Goal: Task Accomplishment & Management: Complete application form

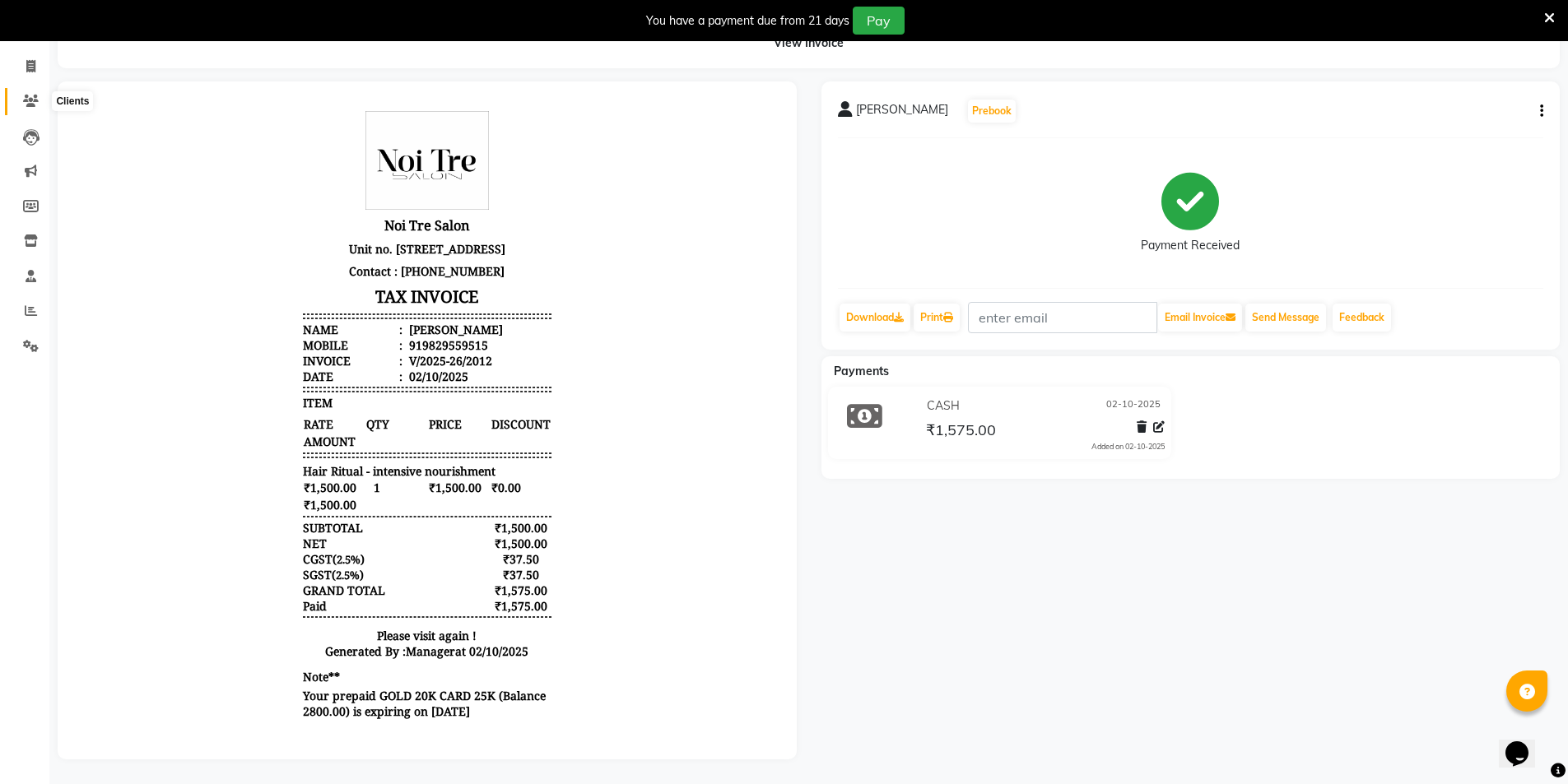
click at [27, 94] on icon at bounding box center [31, 100] width 15 height 12
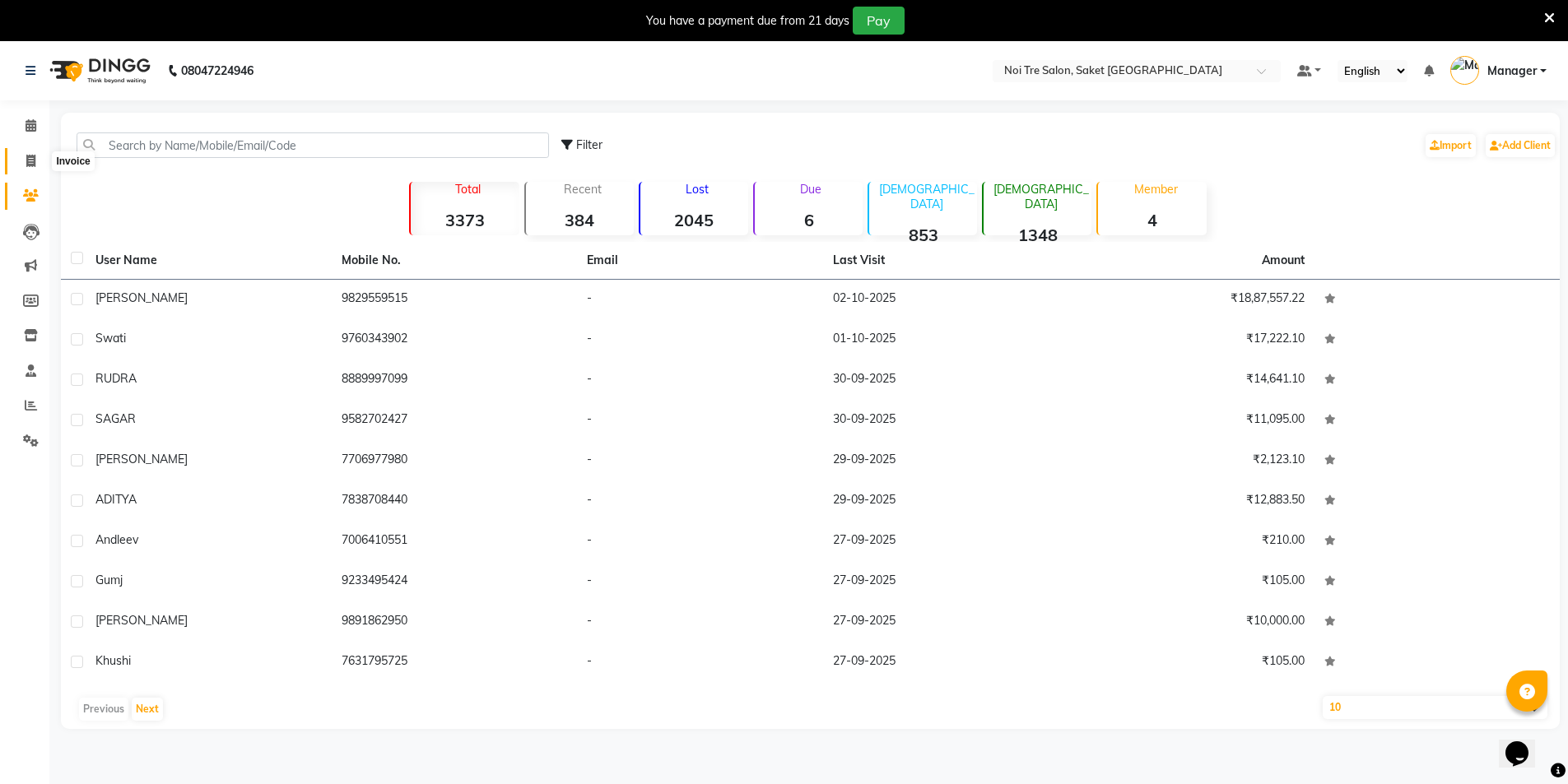
click at [35, 164] on icon at bounding box center [31, 160] width 9 height 12
select select "4899"
select select "service"
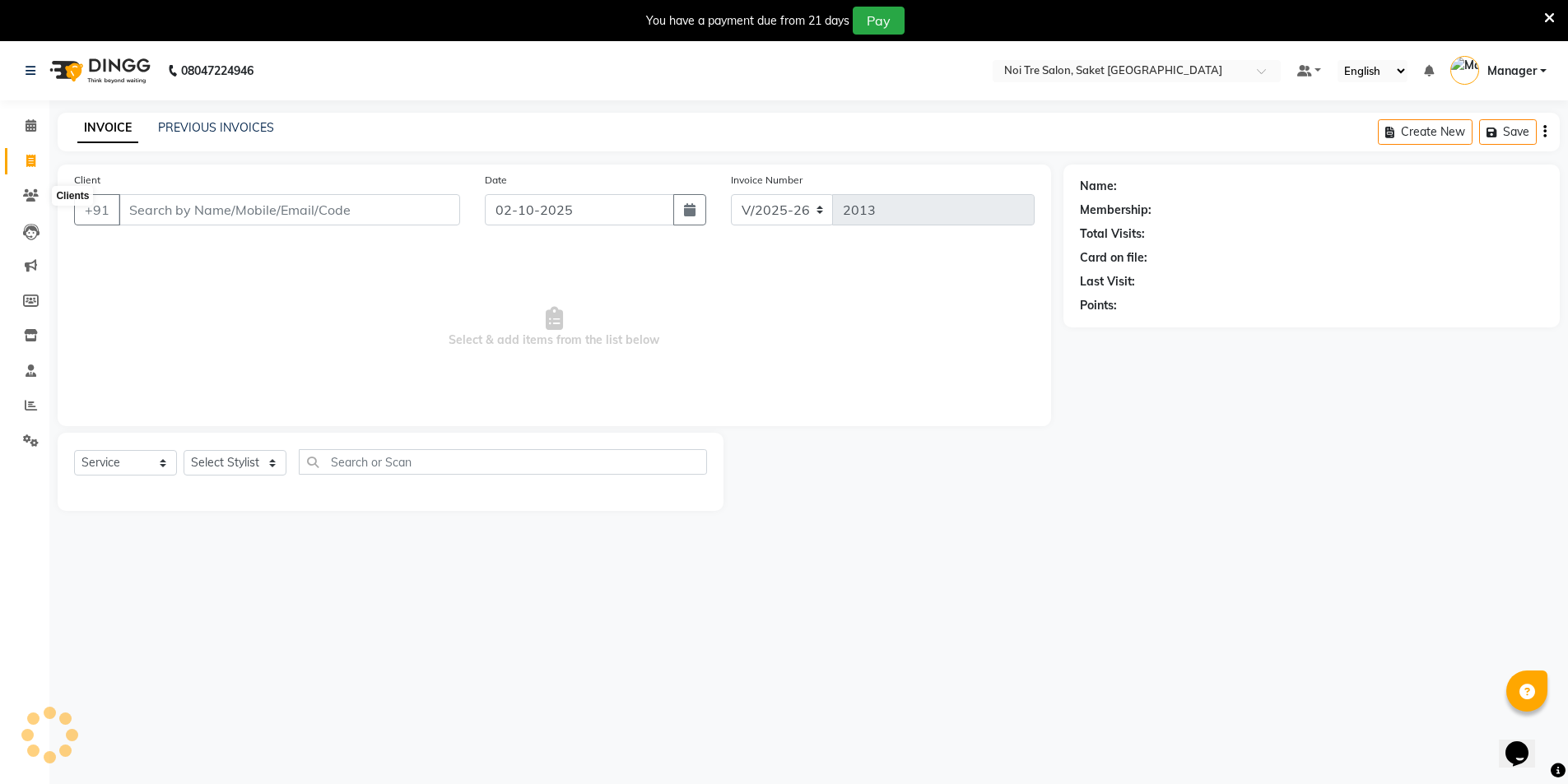
scroll to position [41, 0]
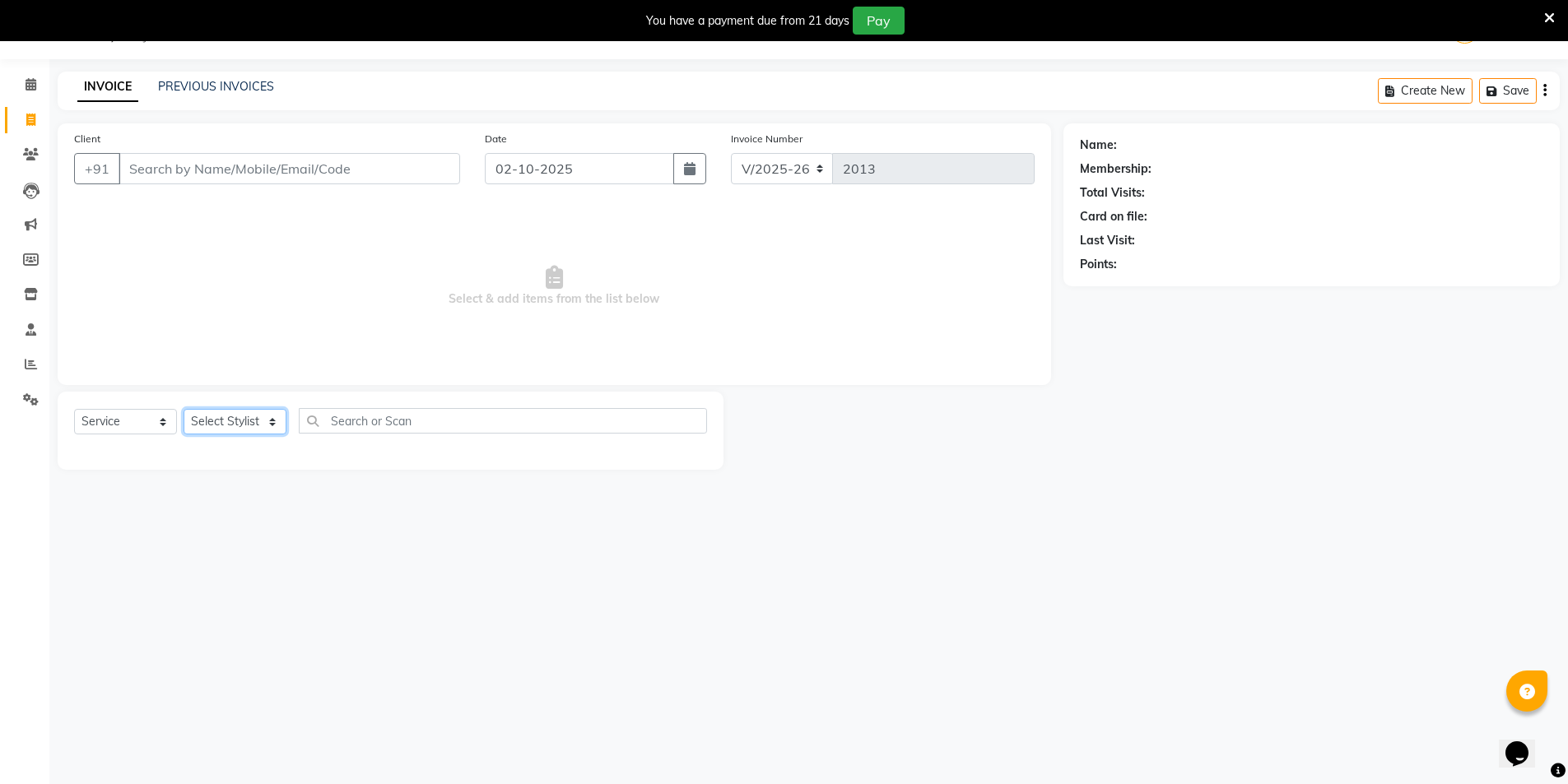
click at [221, 425] on select "Select Stylist AMIT [PERSON_NAME] [PERSON_NAME] Manager [PERSON_NAME] KM [PERSO…" at bounding box center [235, 421] width 103 height 26
select select "53800"
click at [184, 409] on select "Select Stylist AMIT [PERSON_NAME] [PERSON_NAME] Manager [PERSON_NAME] KM [PERSO…" at bounding box center [235, 421] width 103 height 26
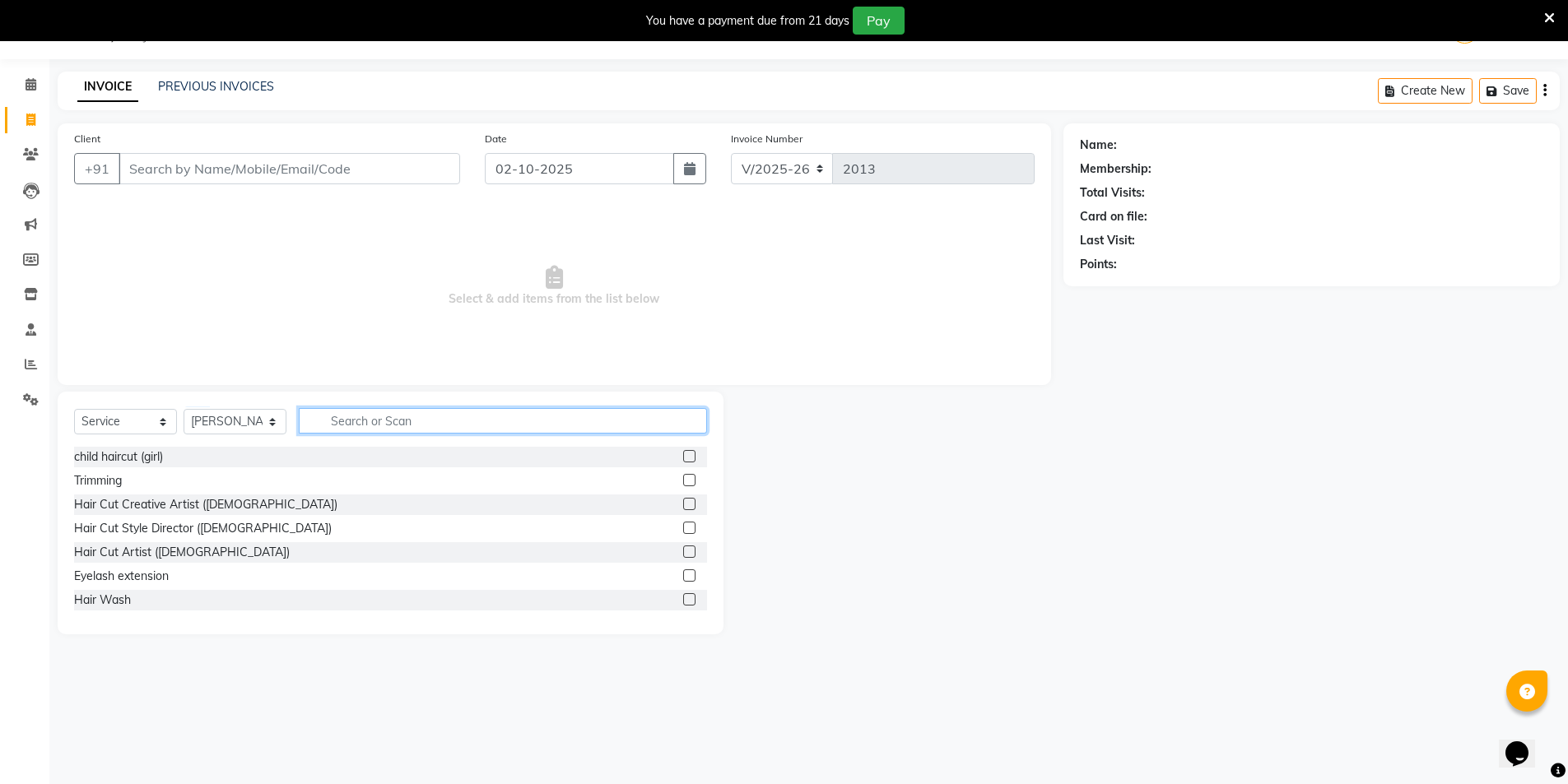
click at [366, 425] on input "text" at bounding box center [502, 420] width 408 height 26
type input "cut"
click at [683, 506] on label at bounding box center [689, 503] width 12 height 12
click at [683, 506] on input "checkbox" at bounding box center [688, 504] width 10 height 10
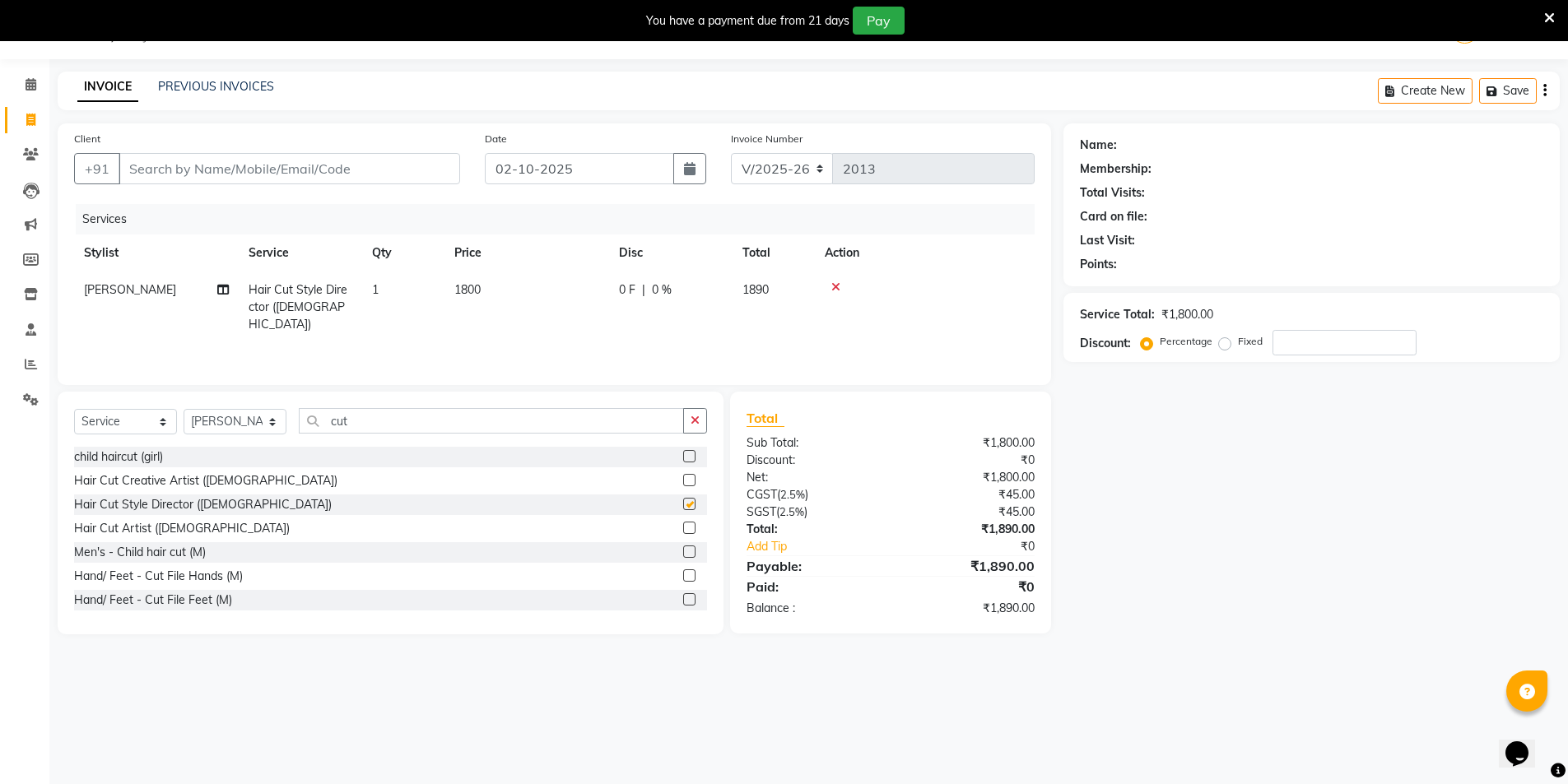
checkbox input "false"
click at [181, 166] on input "Client" at bounding box center [289, 169] width 341 height 31
type input "w"
type input "0"
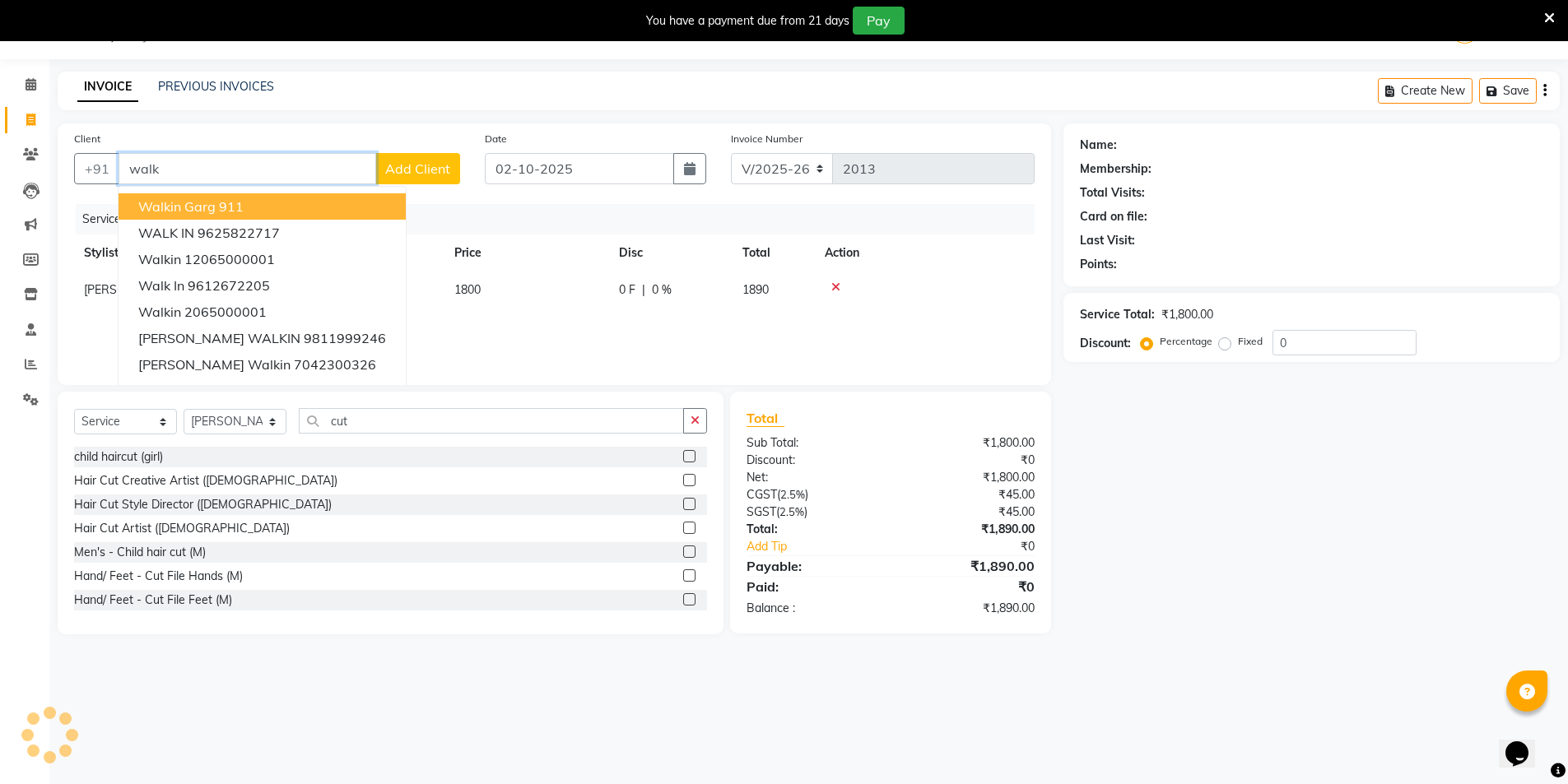
click at [230, 206] on ngb-highlight "911" at bounding box center [232, 206] width 25 height 16
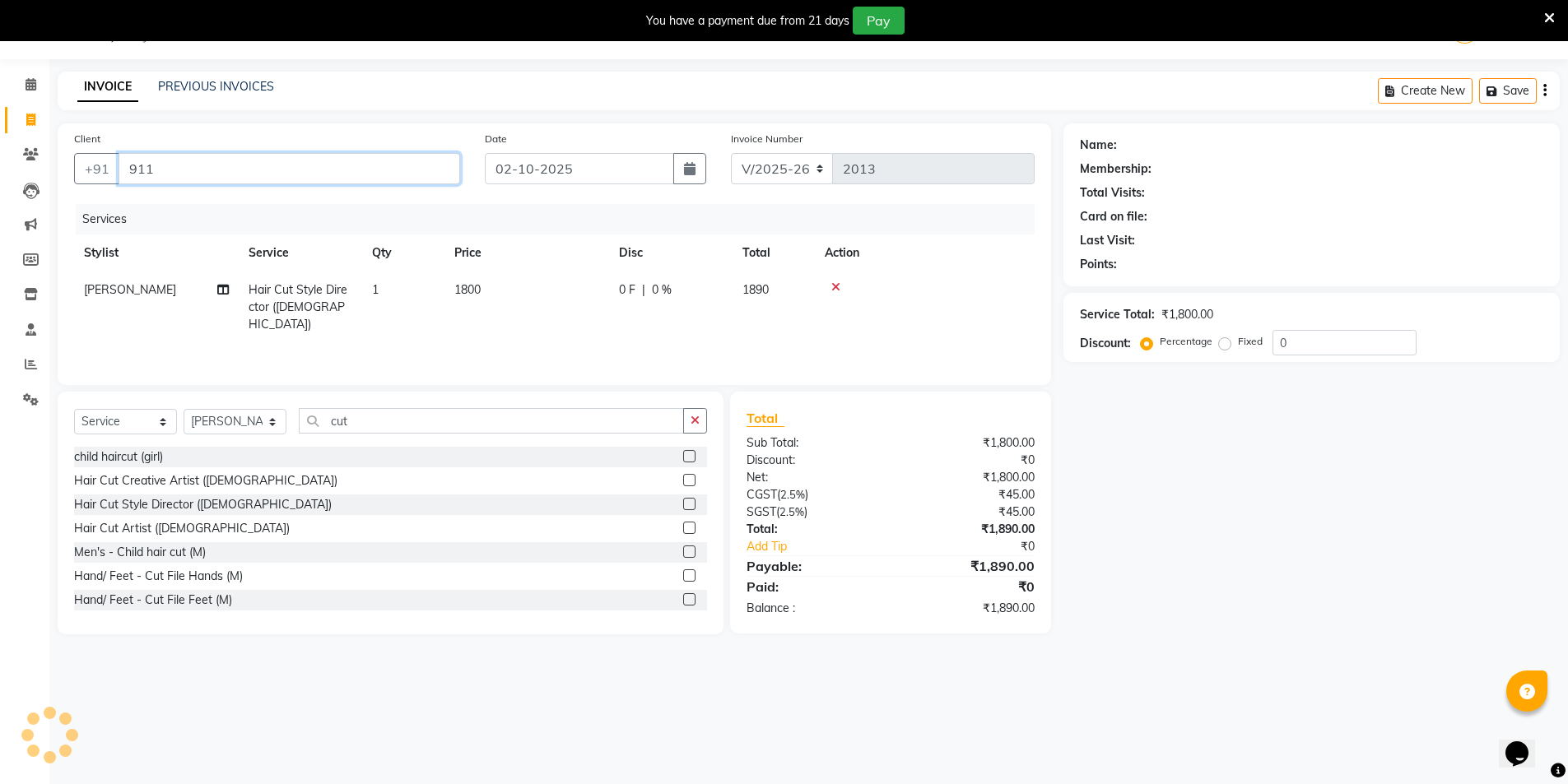
type input "911"
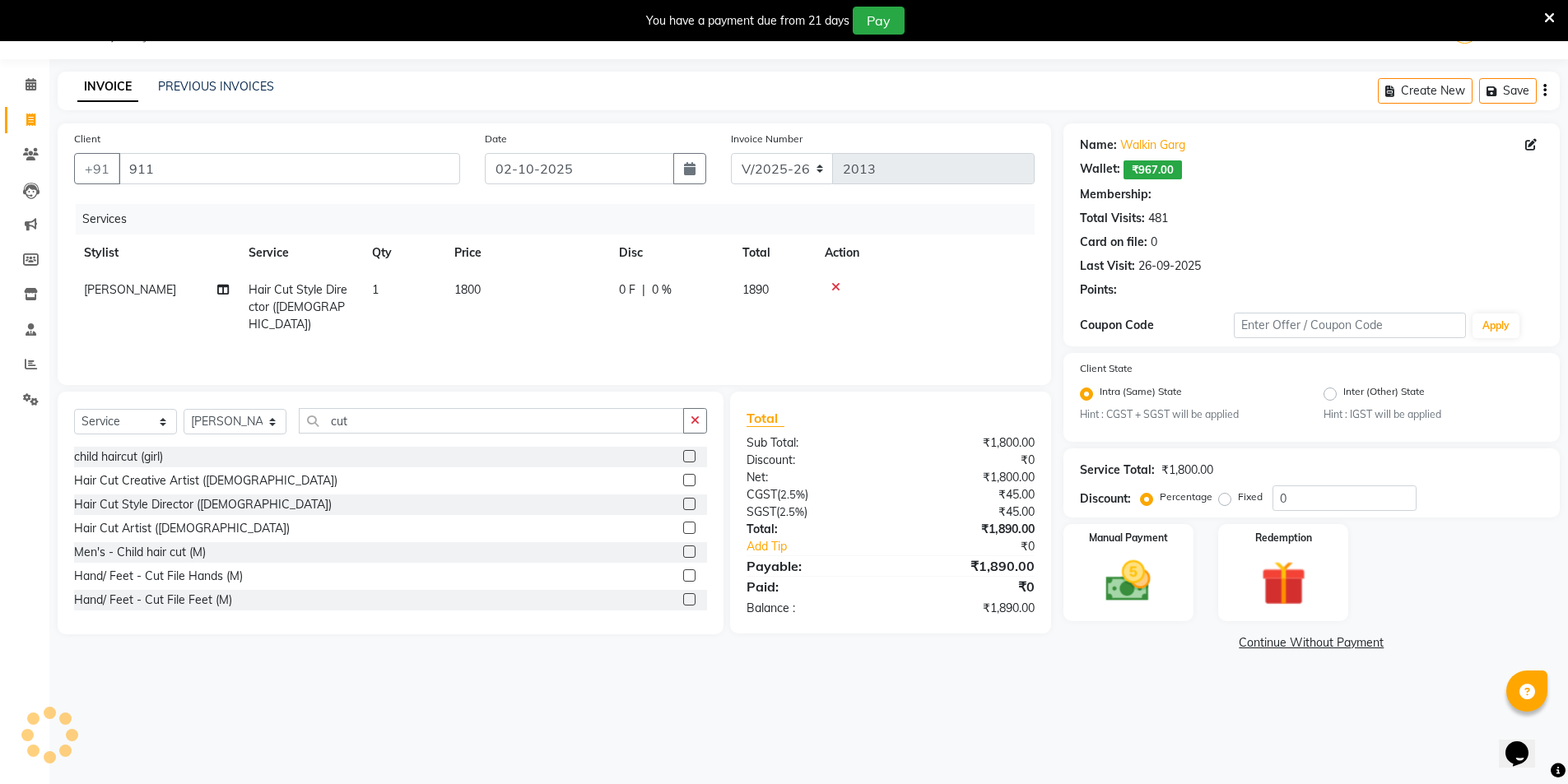
select select "1: Object"
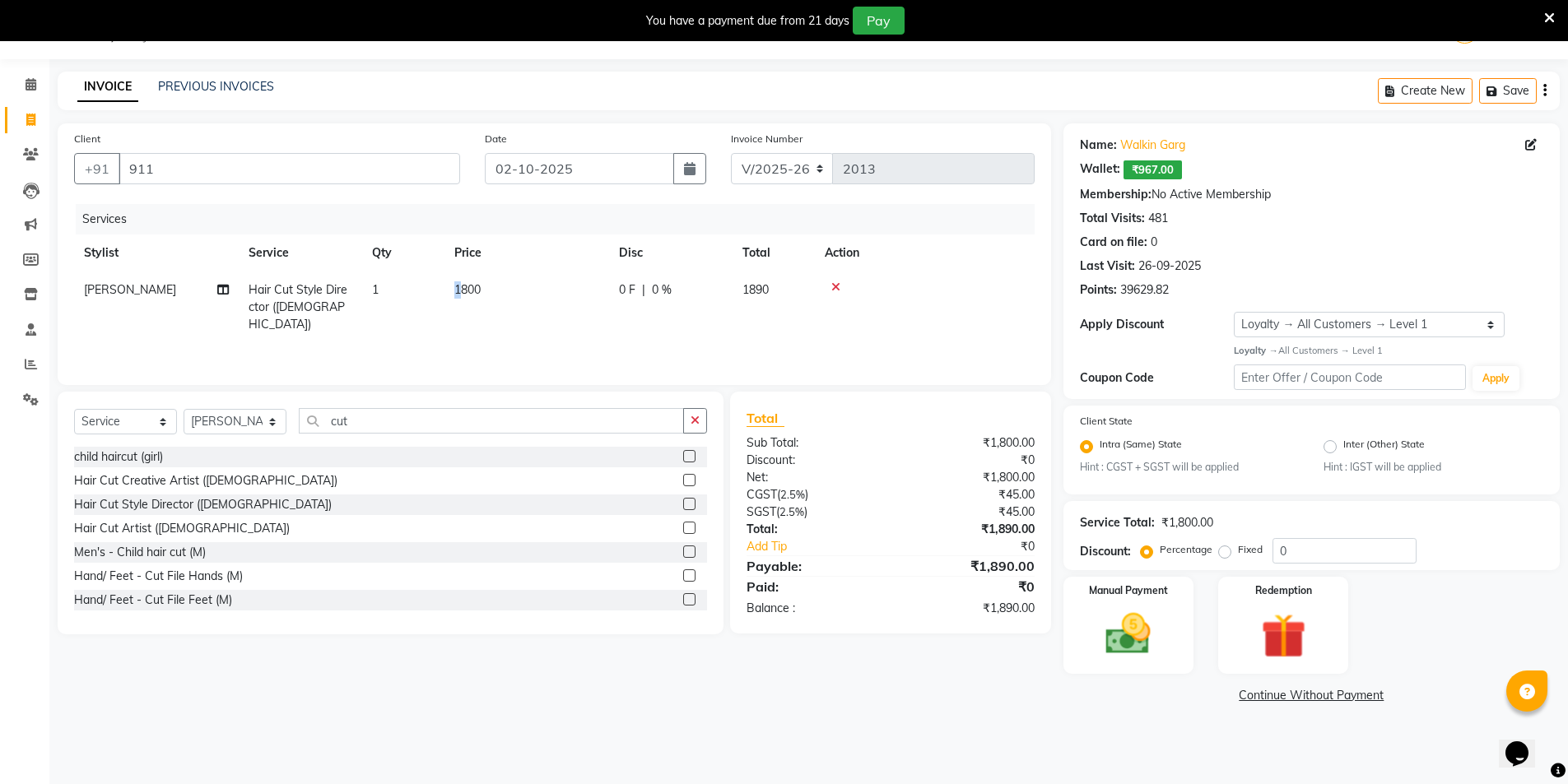
click at [459, 288] on span "1800" at bounding box center [468, 290] width 27 height 15
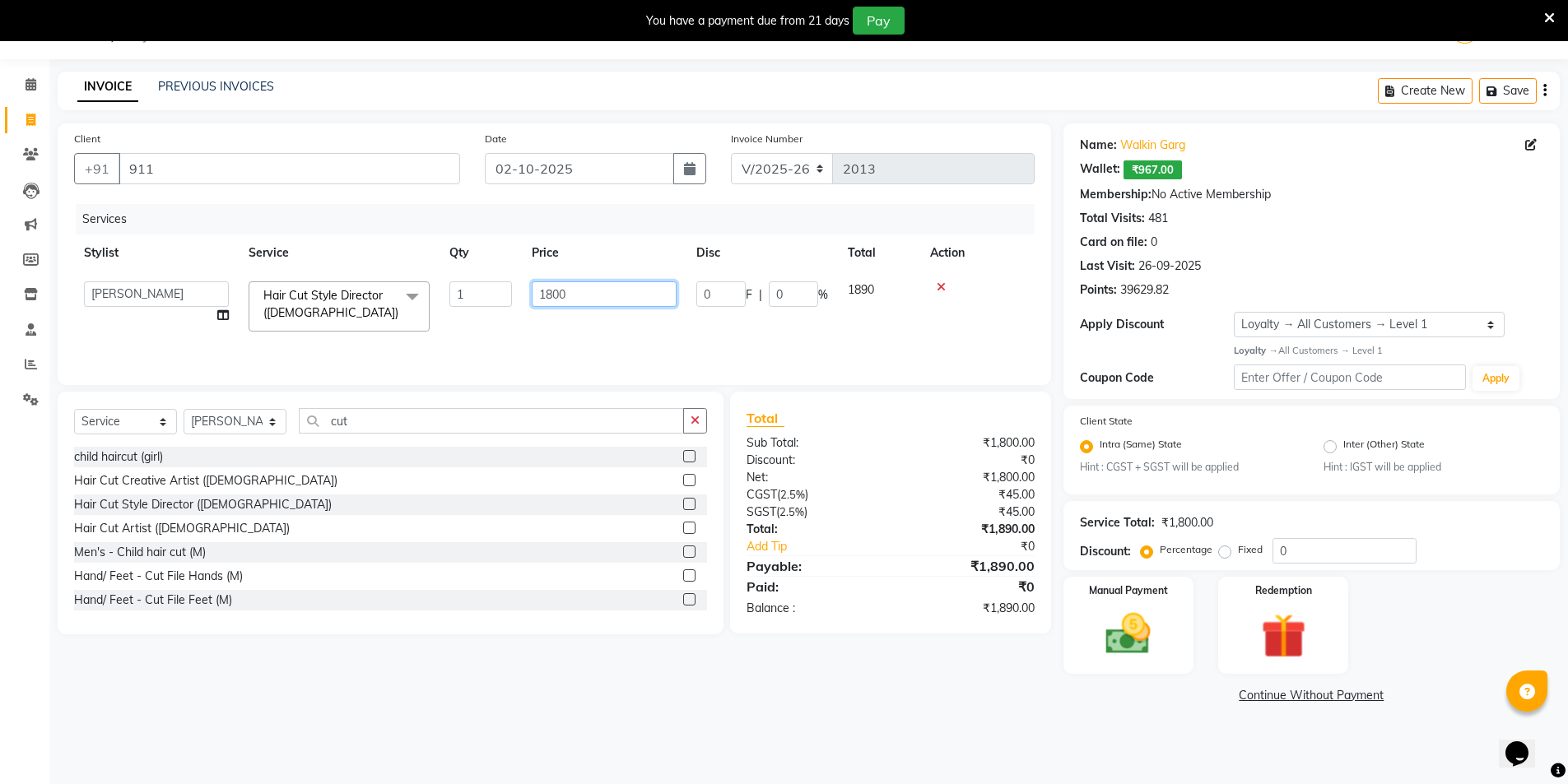
click at [594, 294] on input "1800" at bounding box center [604, 293] width 145 height 26
type input "1200"
click at [600, 247] on th "Price" at bounding box center [603, 252] width 165 height 37
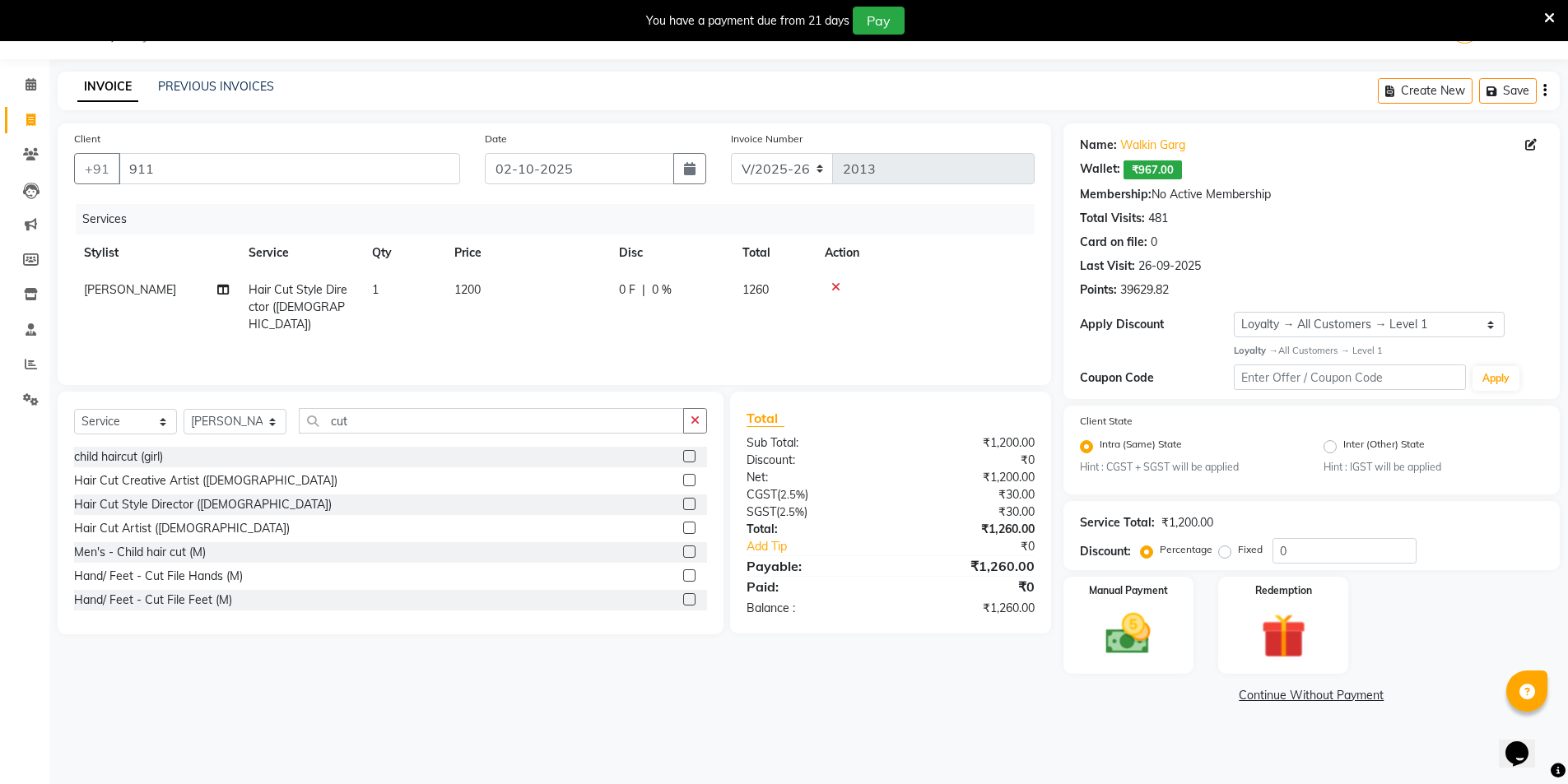
click at [516, 301] on td "1200" at bounding box center [526, 307] width 165 height 71
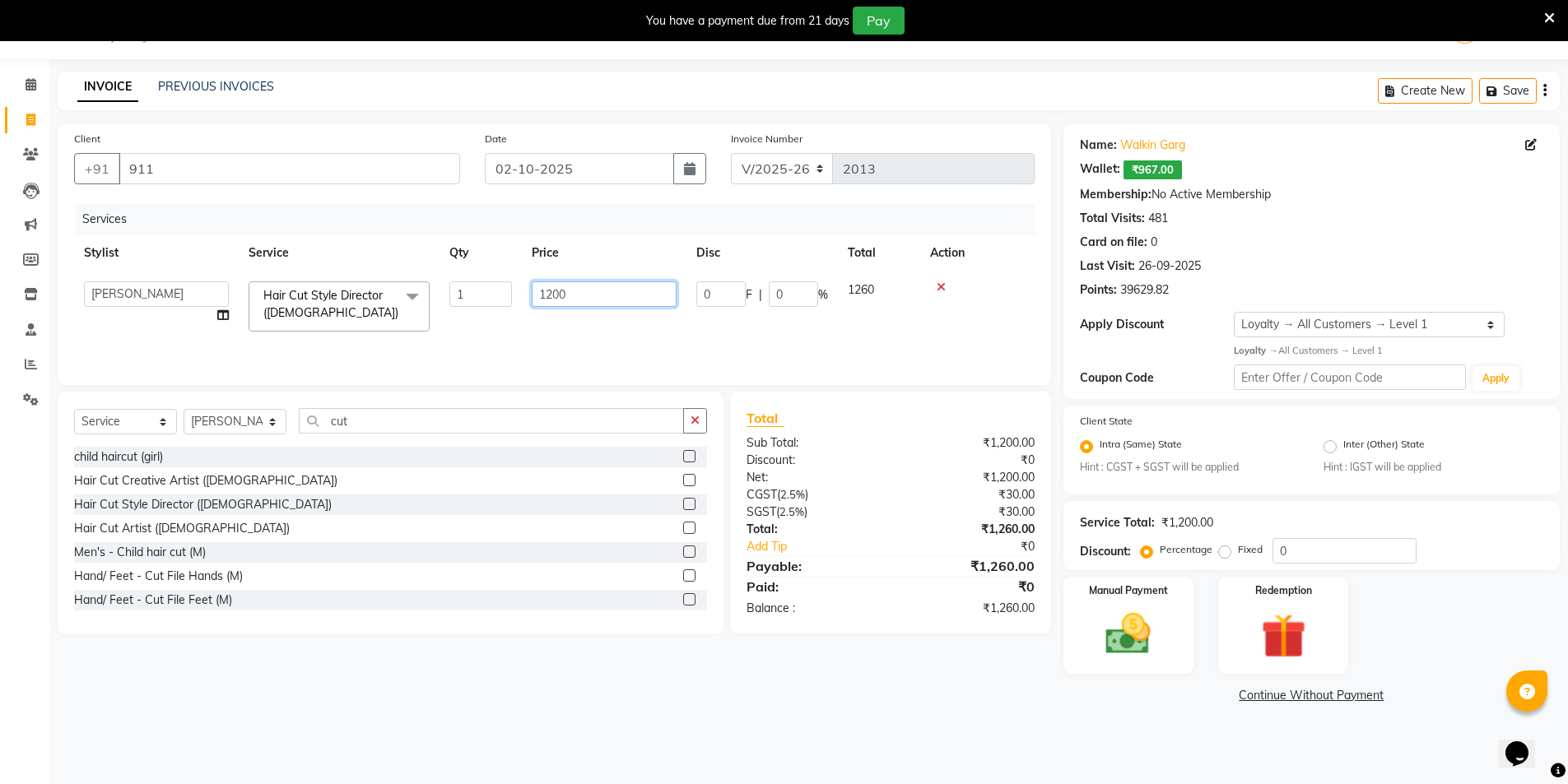
click at [574, 295] on input "1200" at bounding box center [604, 293] width 145 height 26
type input "1"
type input "1400"
click at [553, 337] on div "Services Stylist Service Qty Price Disc Total Action AMIT [PERSON_NAME] [PERSON…" at bounding box center [555, 286] width 961 height 165
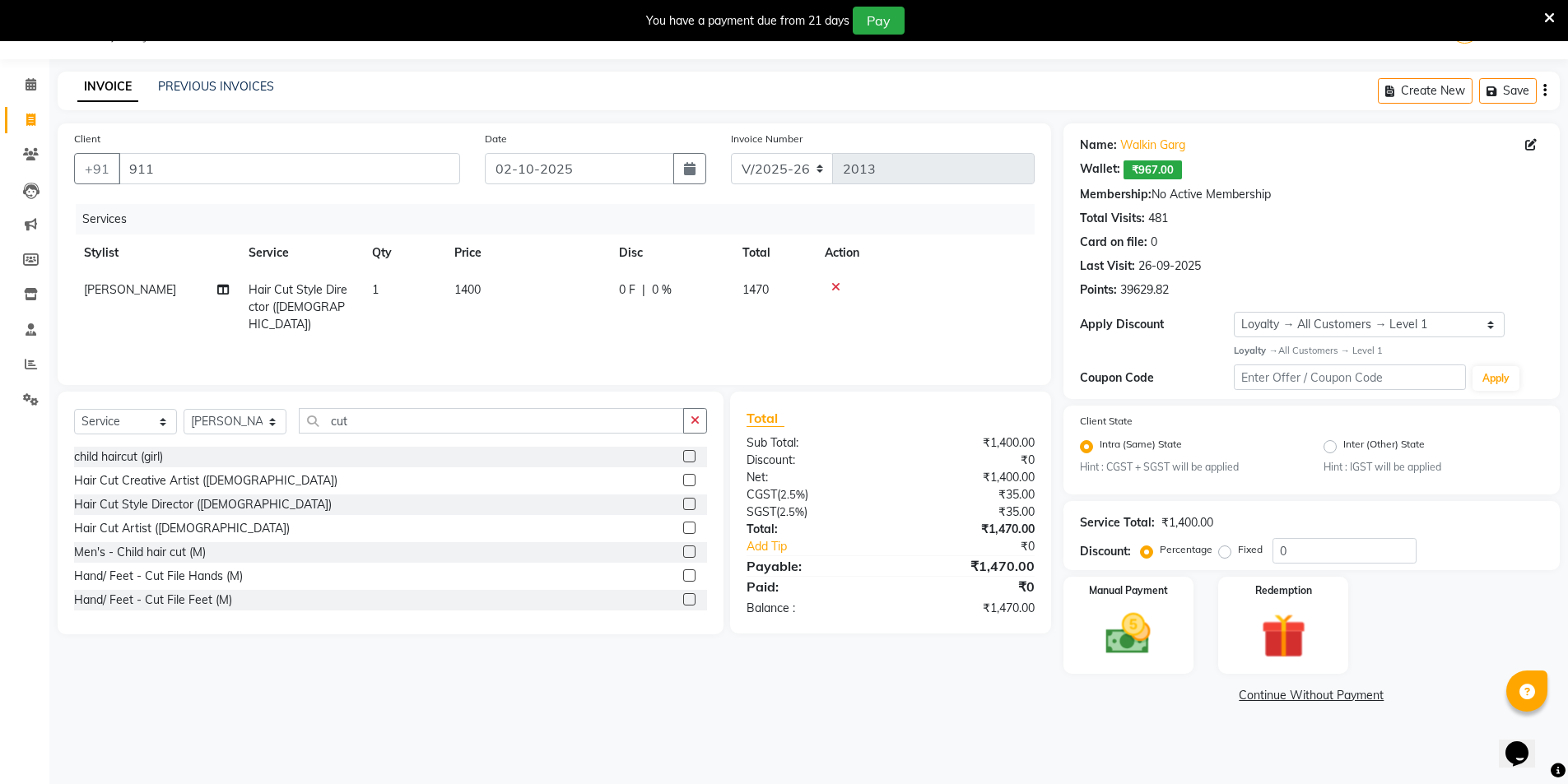
click at [494, 290] on td "1400" at bounding box center [526, 307] width 165 height 71
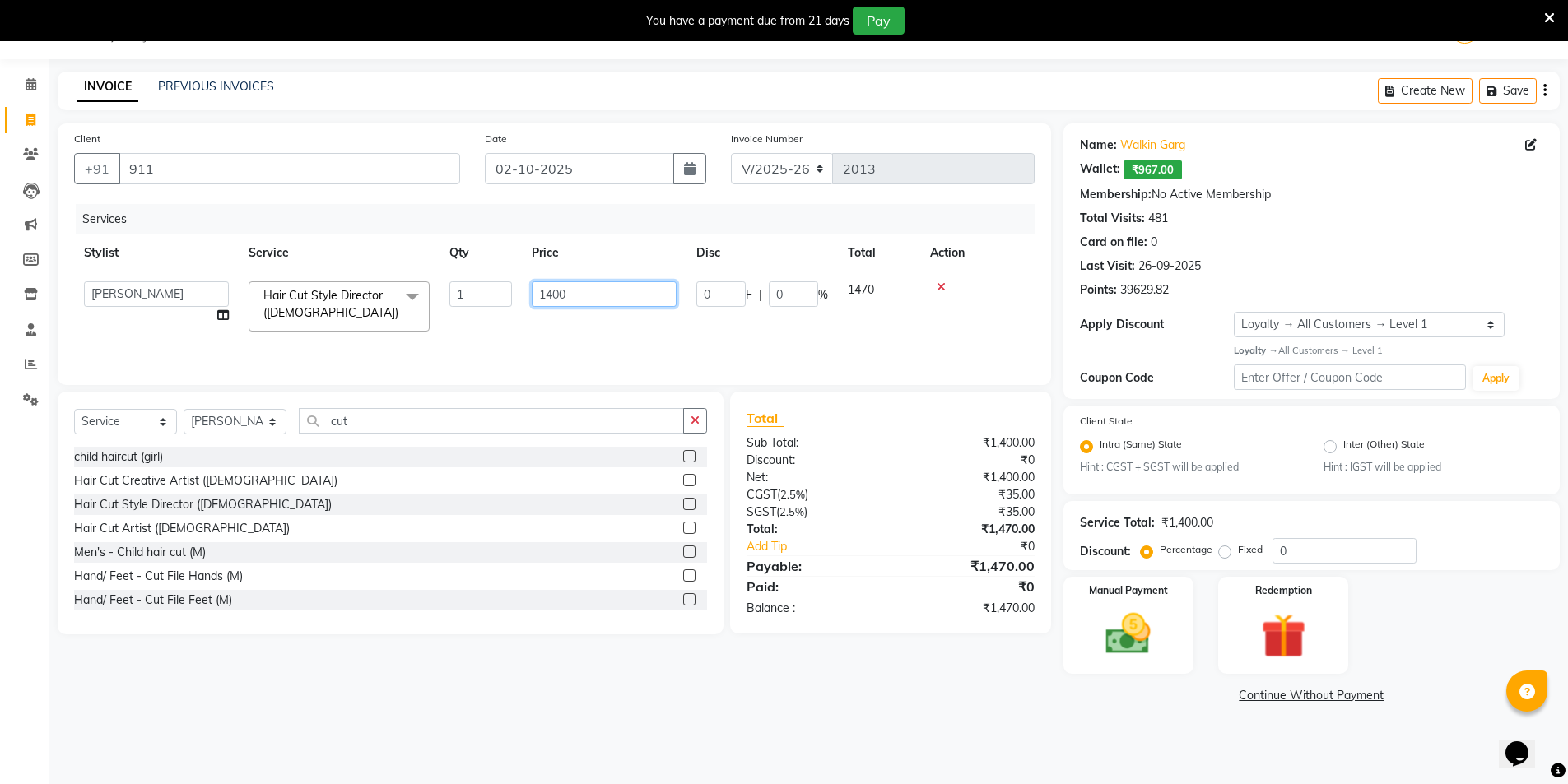
click at [575, 299] on input "1400" at bounding box center [604, 293] width 145 height 26
click at [575, 299] on input "11300" at bounding box center [604, 293] width 145 height 26
type input "1200"
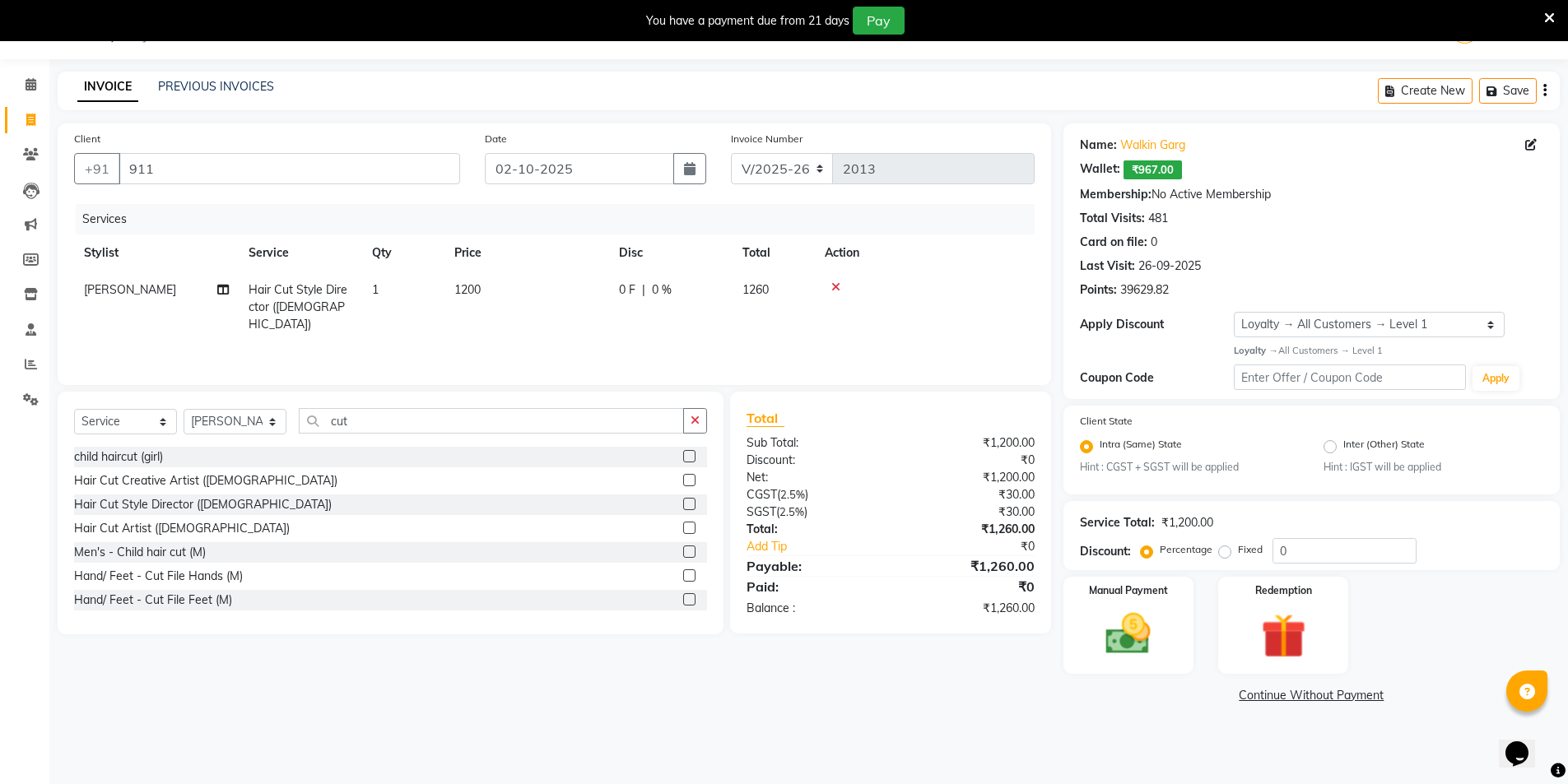
click at [666, 354] on div "Services Stylist Service Qty Price Disc Total Action AMIT Hair Cut Style Direct…" at bounding box center [555, 286] width 961 height 165
click at [1144, 648] on img at bounding box center [1128, 633] width 75 height 53
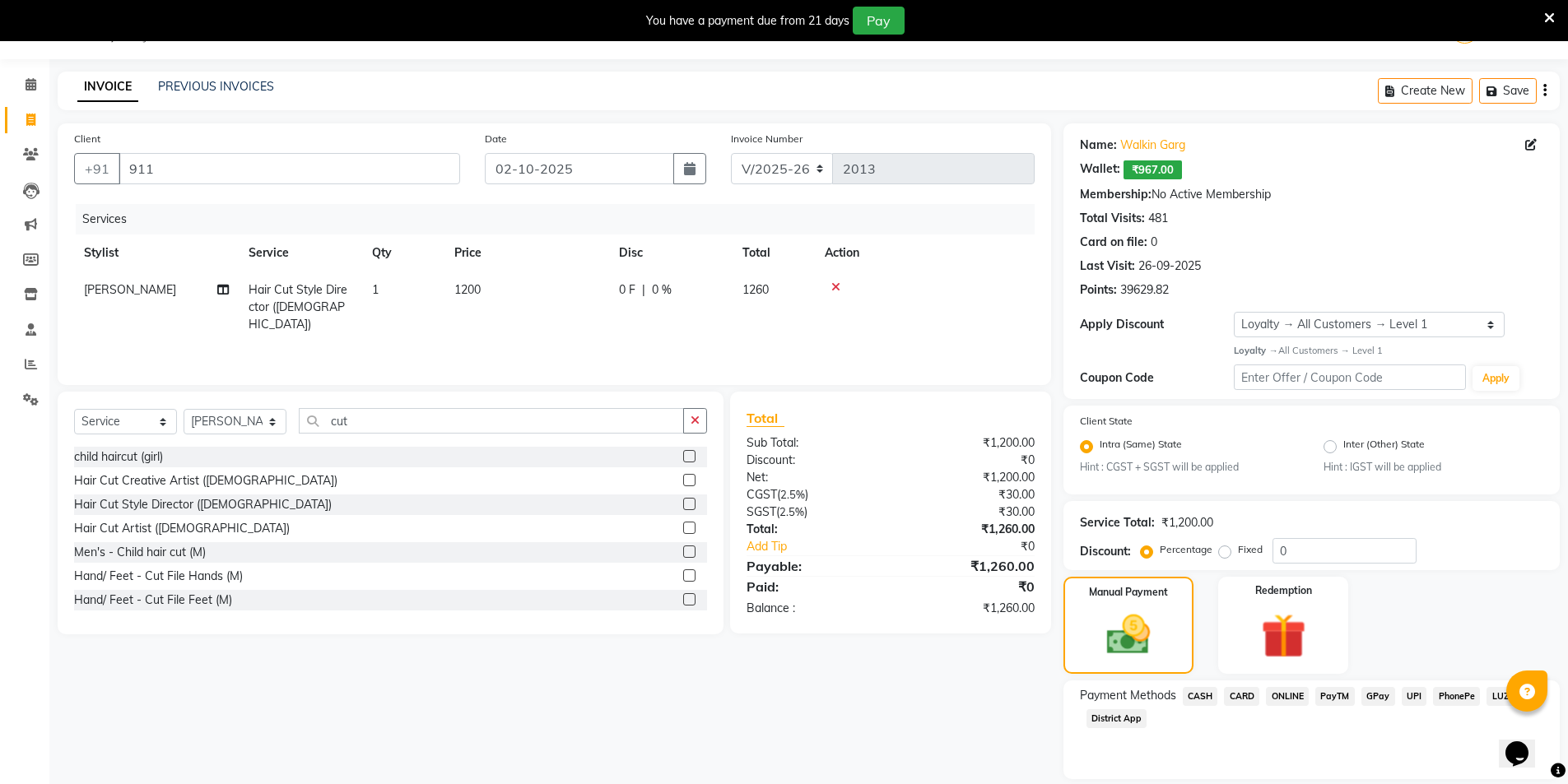
click at [1194, 694] on span "CASH" at bounding box center [1200, 696] width 35 height 19
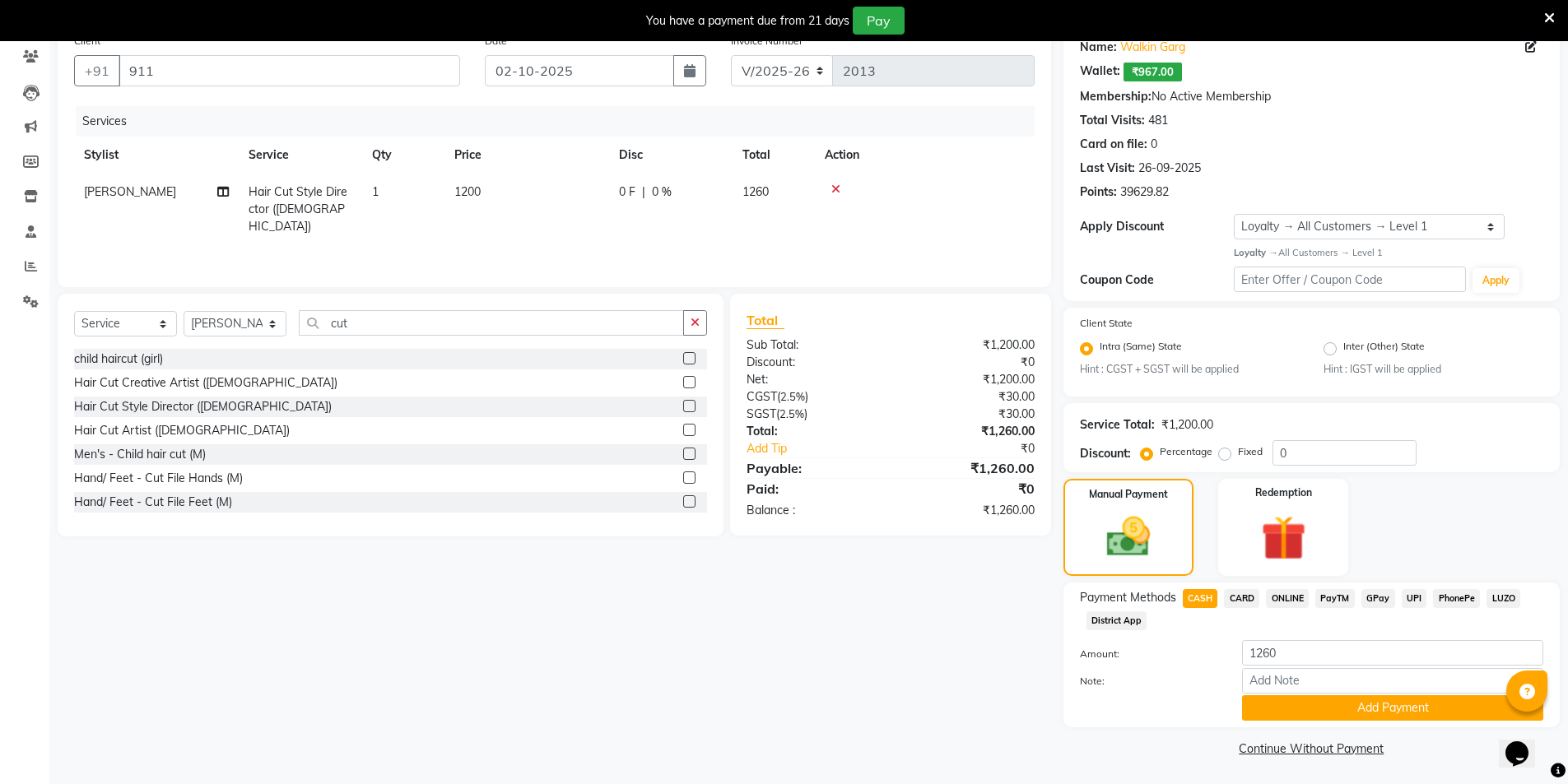
scroll to position [141, 0]
click at [1336, 714] on button "Add Payment" at bounding box center [1393, 706] width 301 height 26
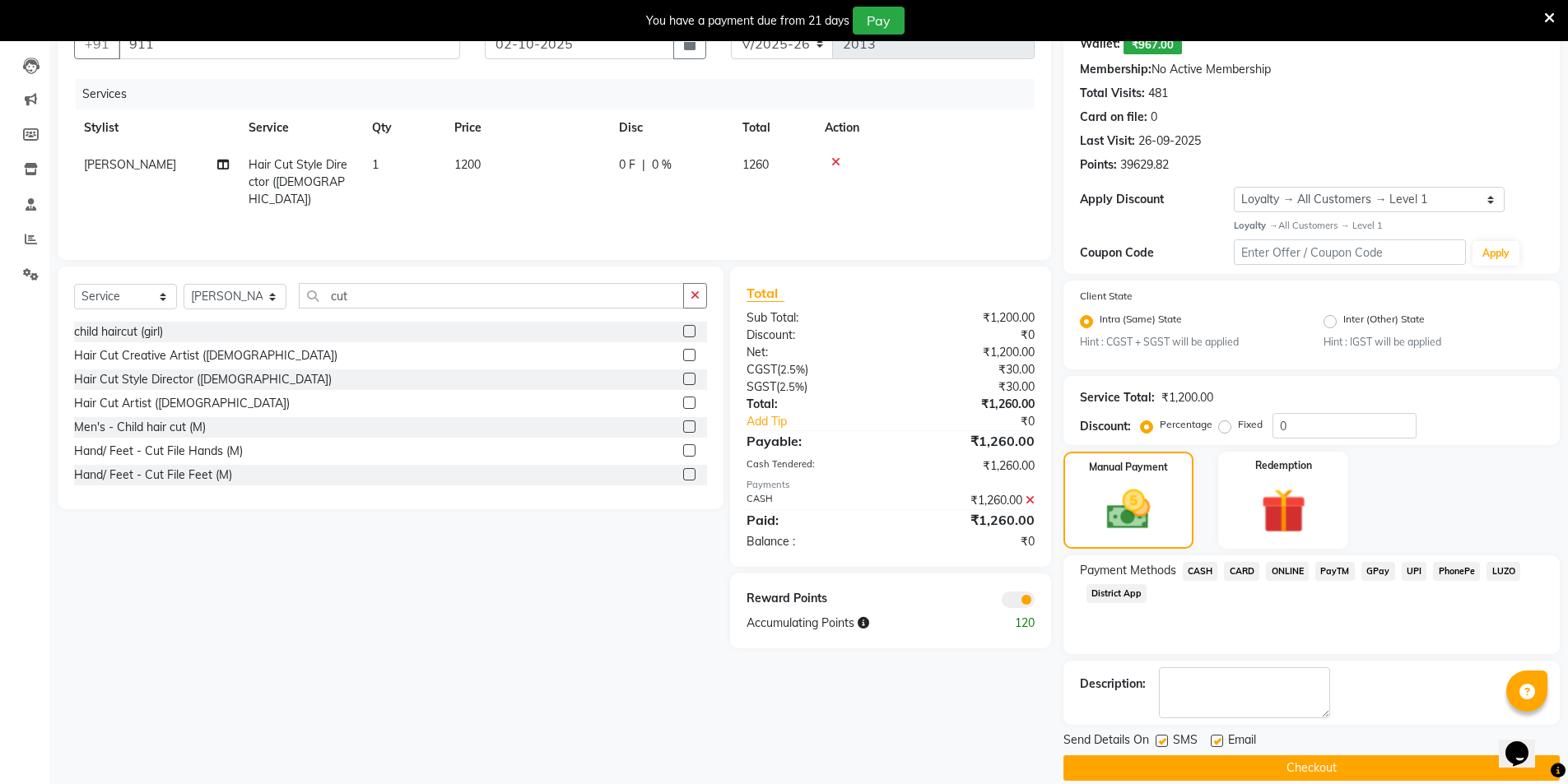
scroll to position [188, 0]
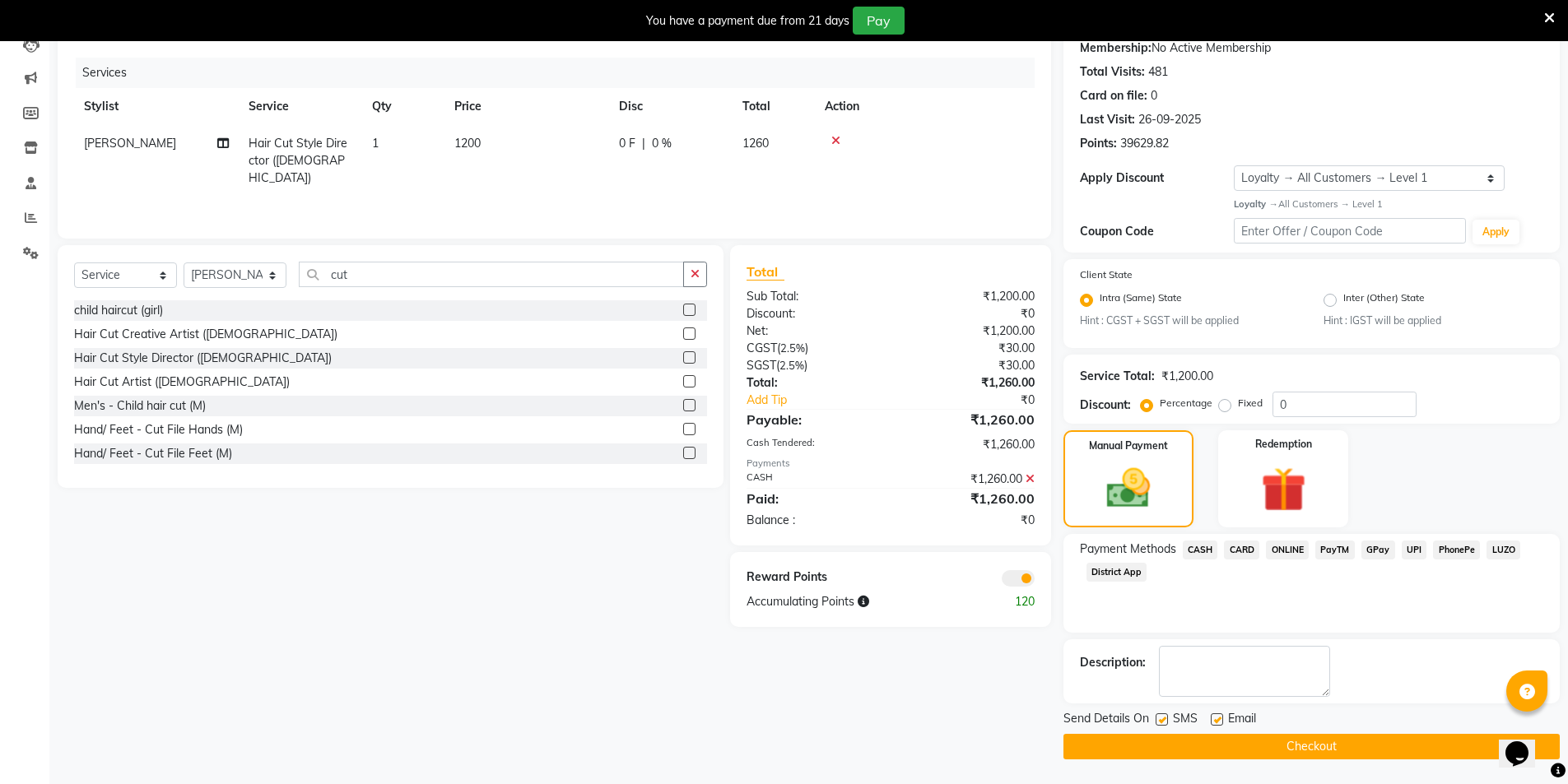
click at [1319, 751] on button "Checkout" at bounding box center [1312, 746] width 497 height 26
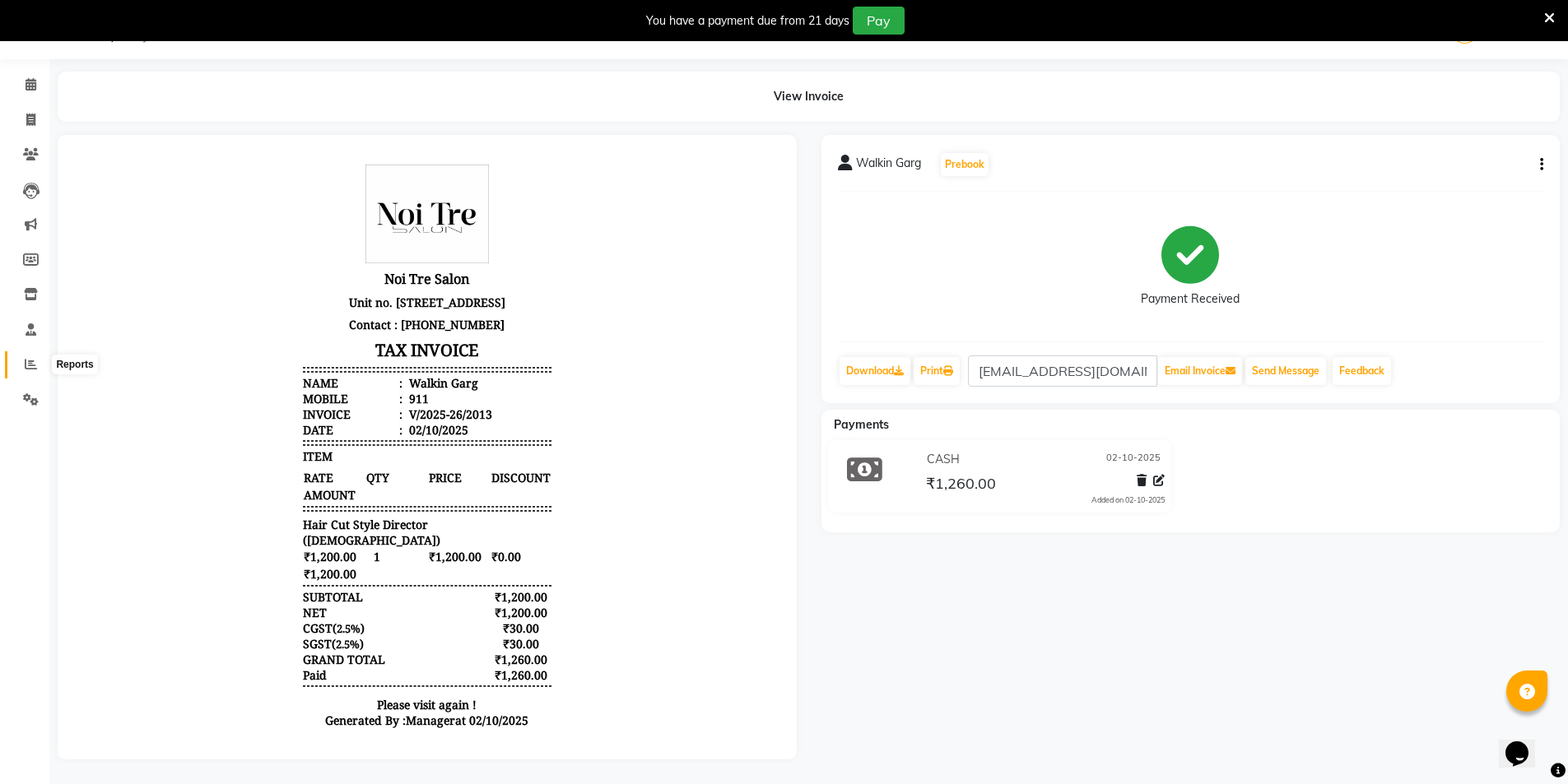
click at [25, 358] on icon at bounding box center [31, 364] width 12 height 12
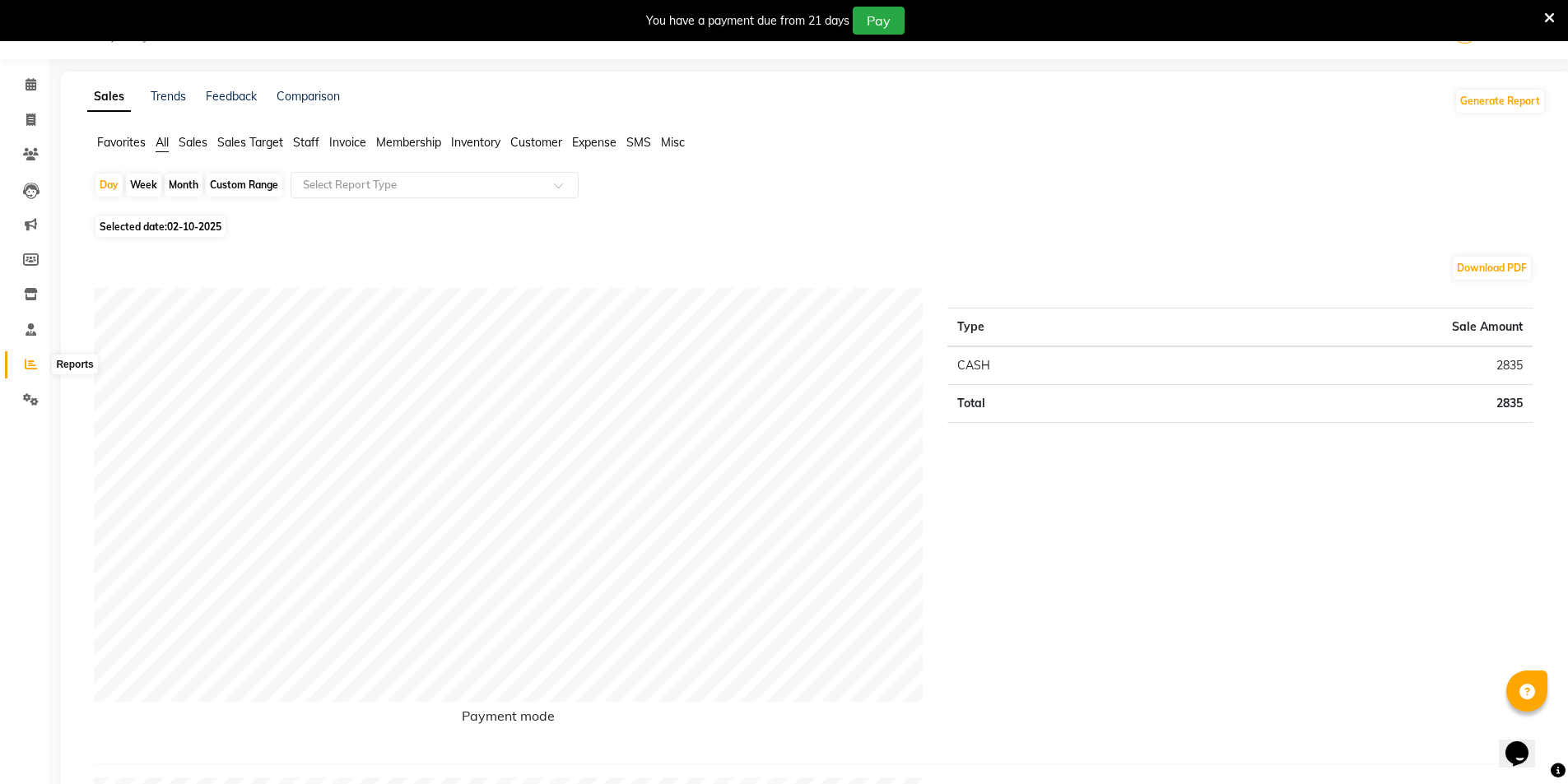
scroll to position [53, 0]
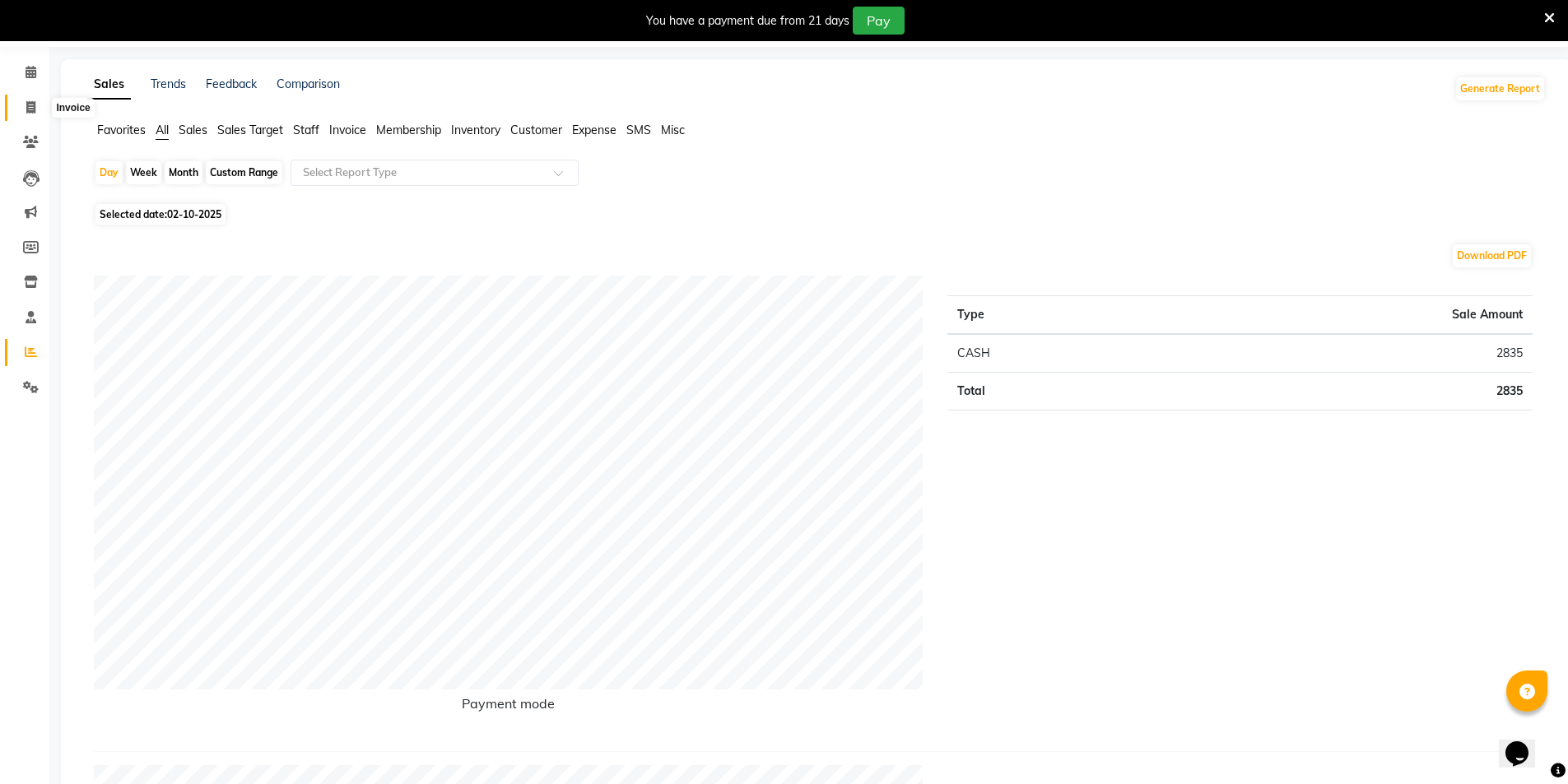
click at [34, 109] on icon at bounding box center [31, 107] width 9 height 12
select select "service"
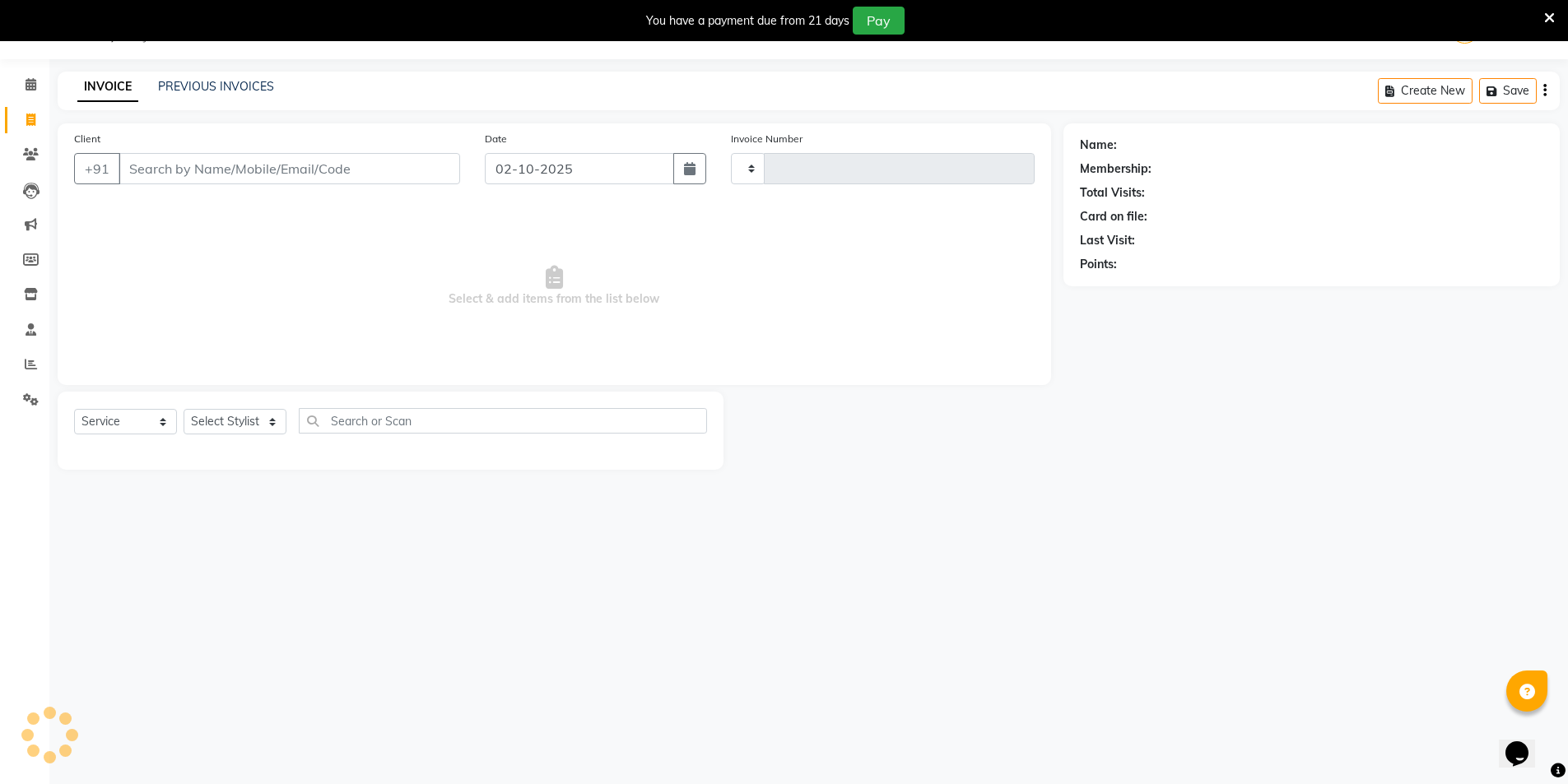
type input "2014"
select select "4899"
